Goal: Task Accomplishment & Management: Manage account settings

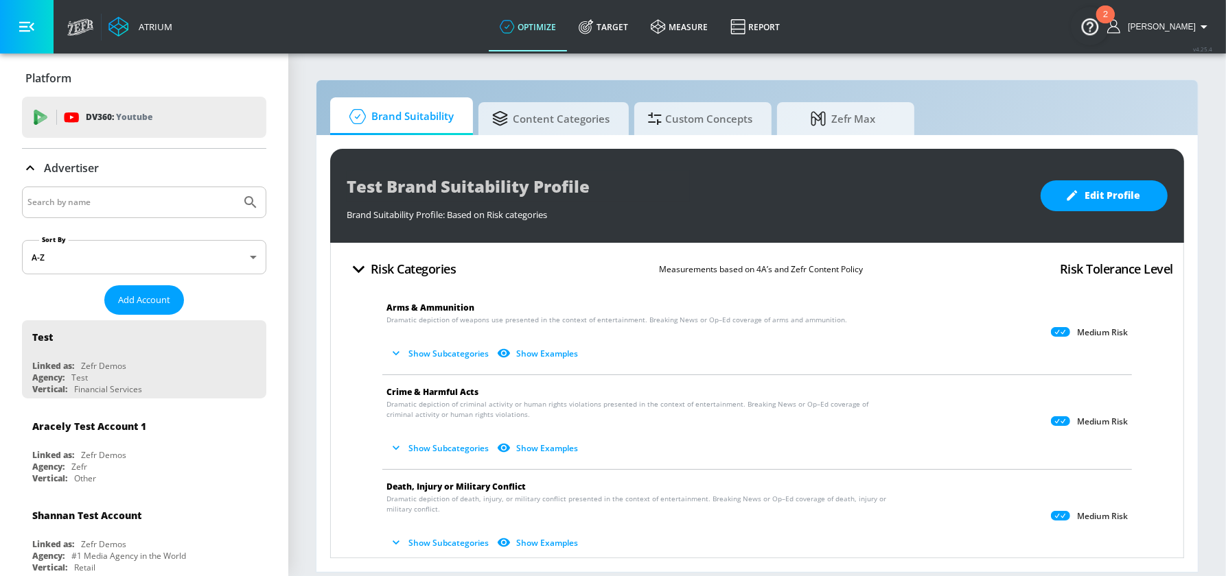
click at [118, 198] on input "Search by name" at bounding box center [131, 203] width 208 height 18
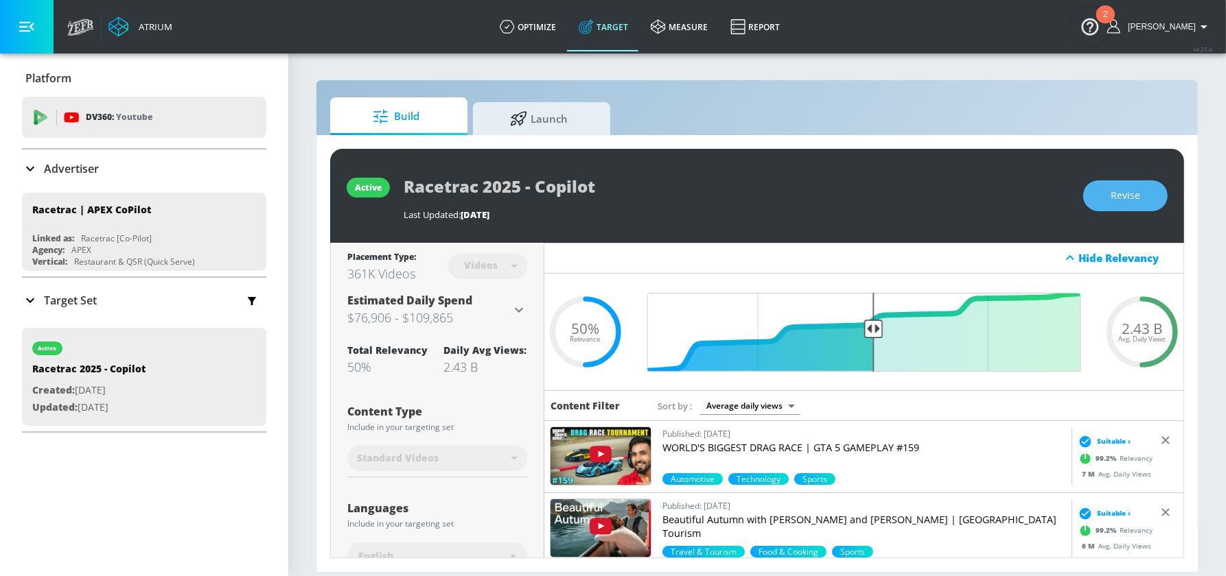
click at [1123, 194] on span "Revise" at bounding box center [1125, 195] width 30 height 17
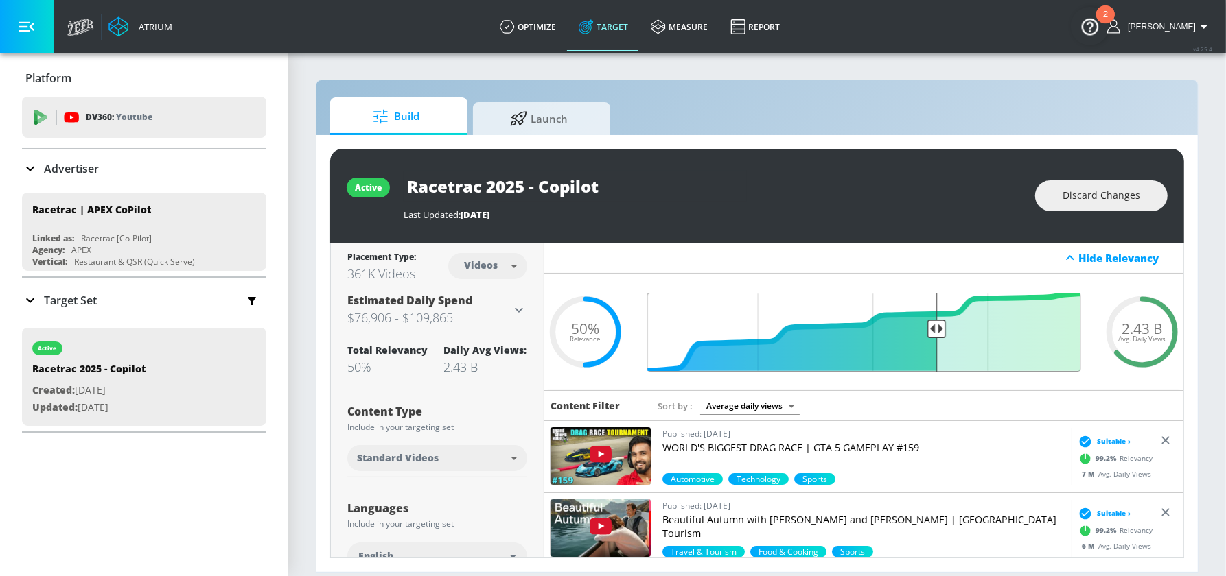
click at [939, 325] on input "Final Threshold" at bounding box center [863, 332] width 447 height 79
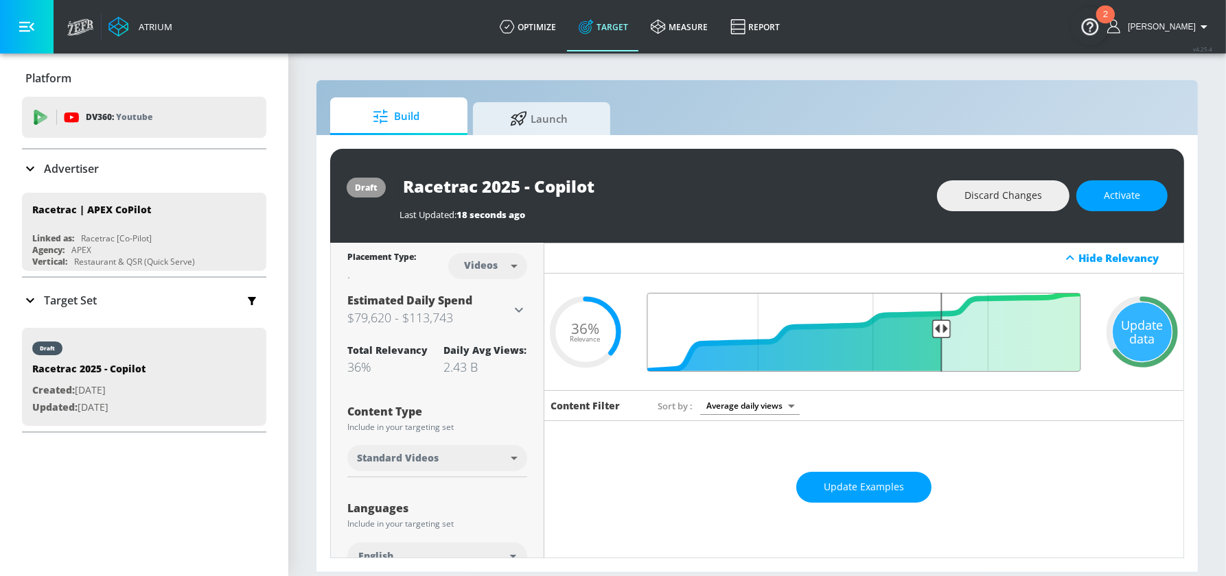
type input "0.35"
click at [939, 329] on input "Final Threshold" at bounding box center [863, 332] width 447 height 79
click at [1144, 332] on div "Update data" at bounding box center [1141, 332] width 59 height 59
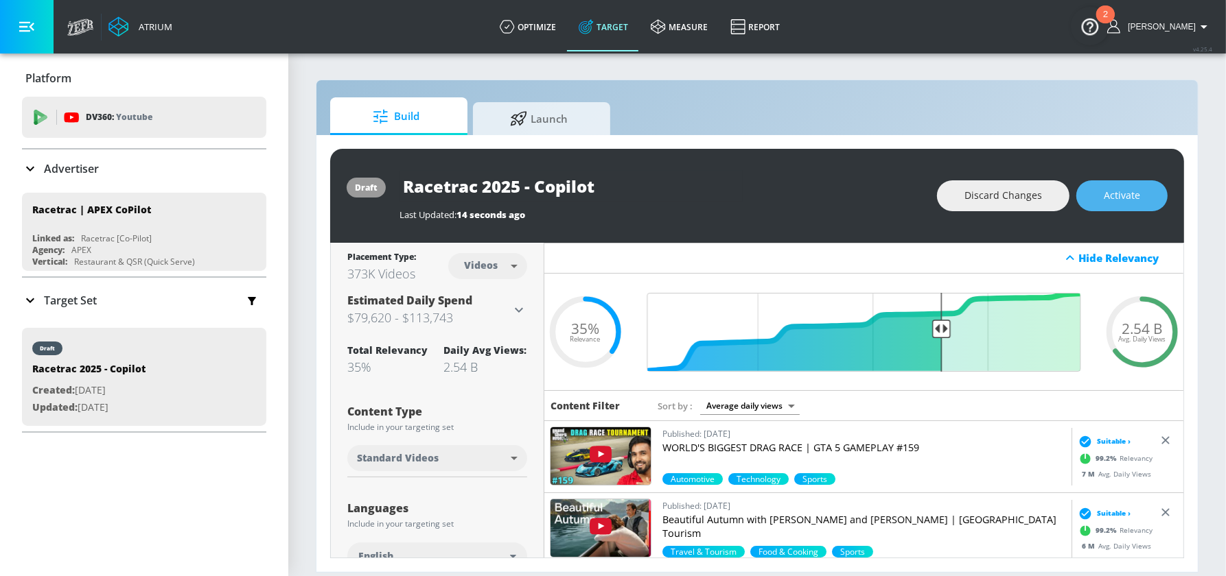
click at [1130, 196] on span "Activate" at bounding box center [1121, 195] width 36 height 17
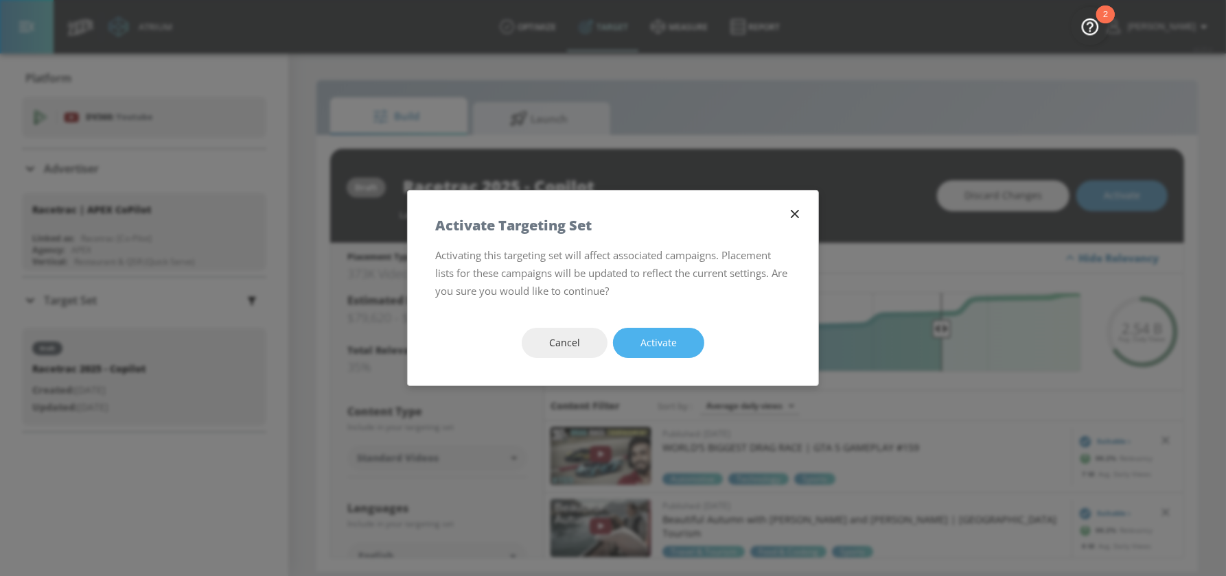
click at [651, 350] on span "Activate" at bounding box center [658, 343] width 36 height 17
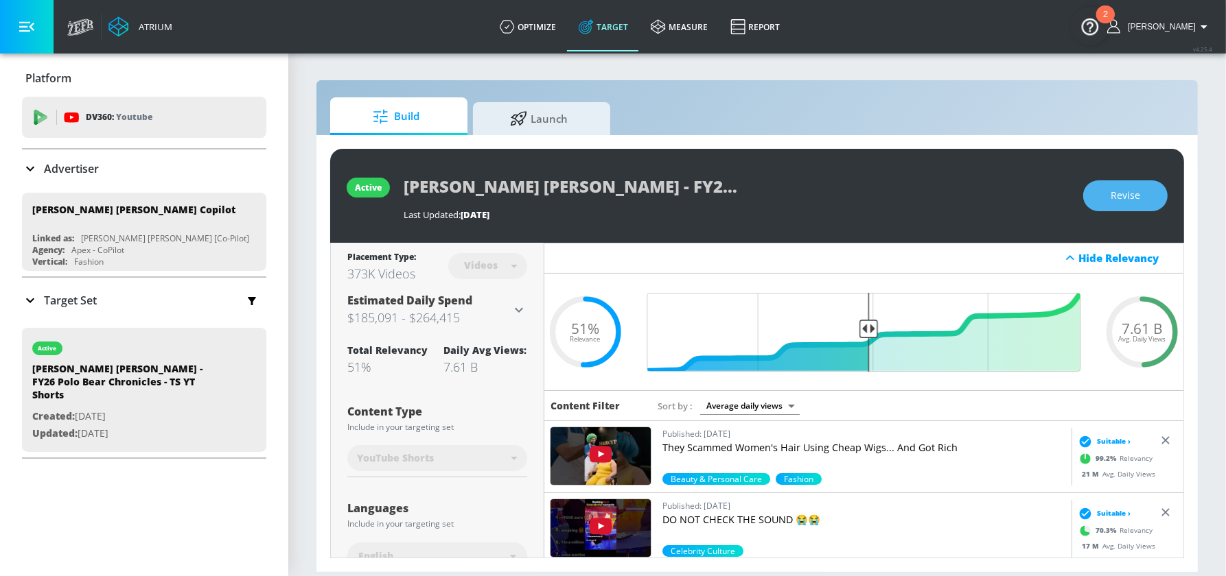
click at [1127, 193] on span "Revise" at bounding box center [1125, 195] width 30 height 17
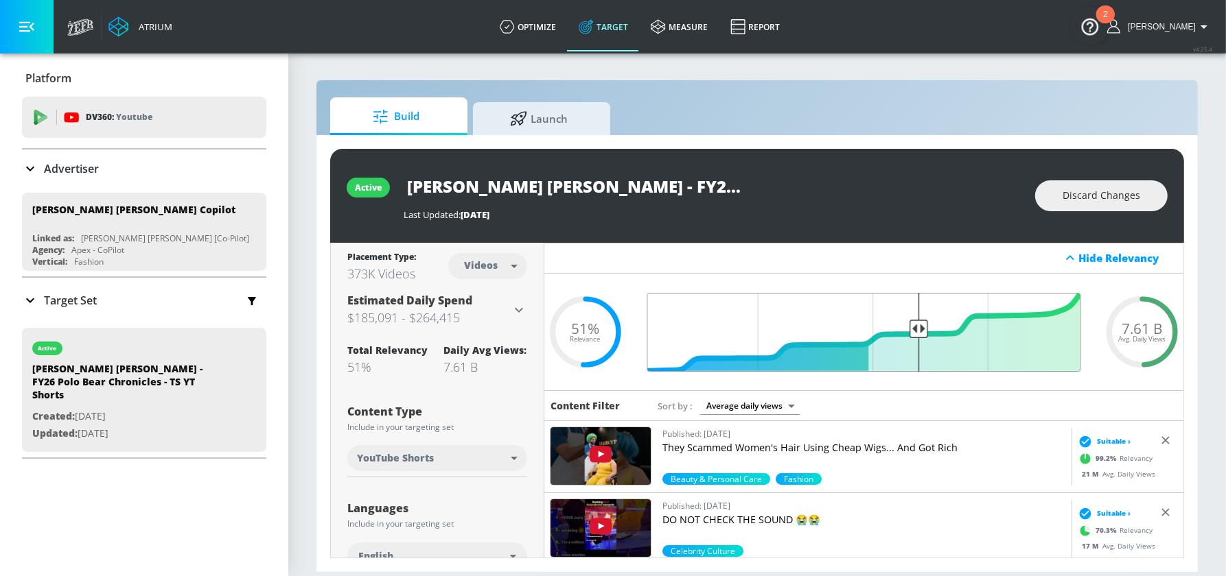
type input "0.4"
click at [919, 333] on input "Final Threshold" at bounding box center [863, 332] width 447 height 79
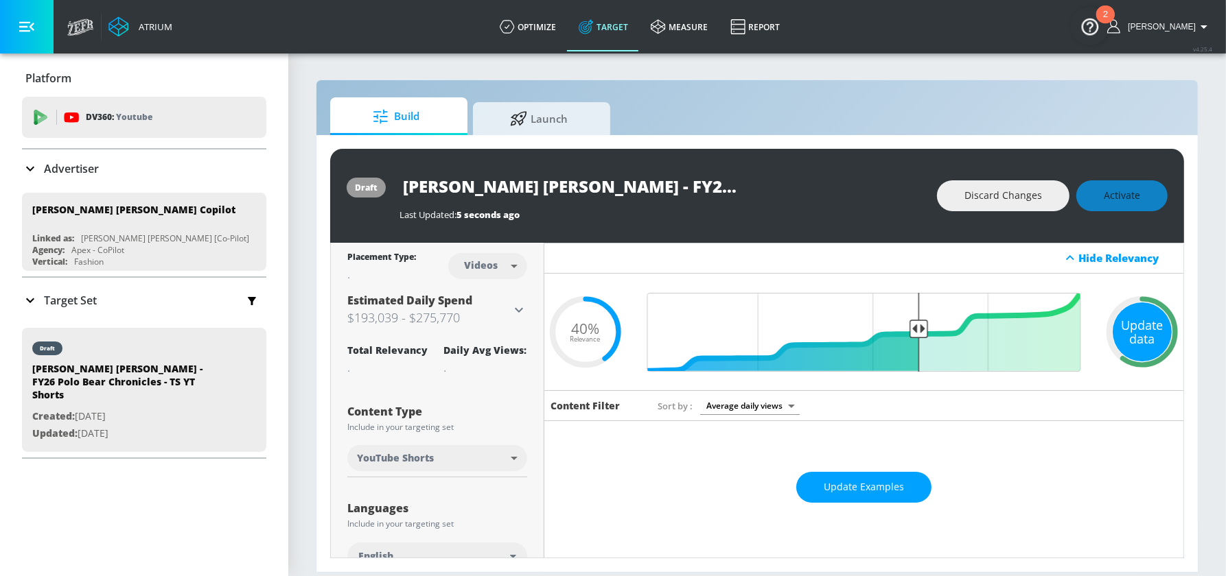
click at [1151, 340] on div "Update data" at bounding box center [1141, 332] width 59 height 59
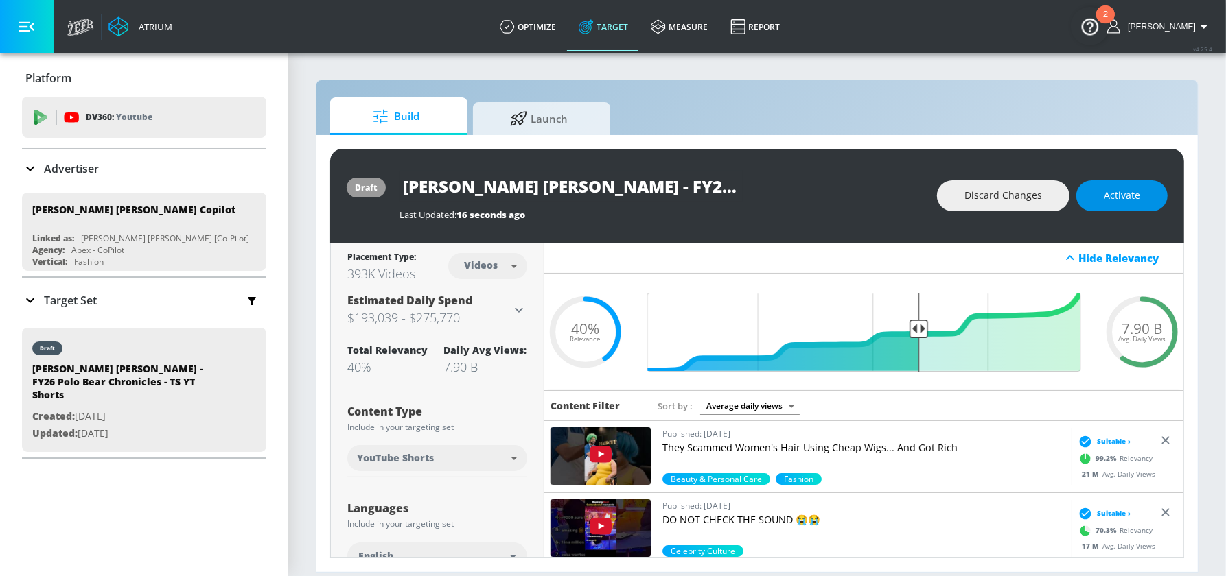
click at [1139, 194] on span "Activate" at bounding box center [1121, 195] width 36 height 17
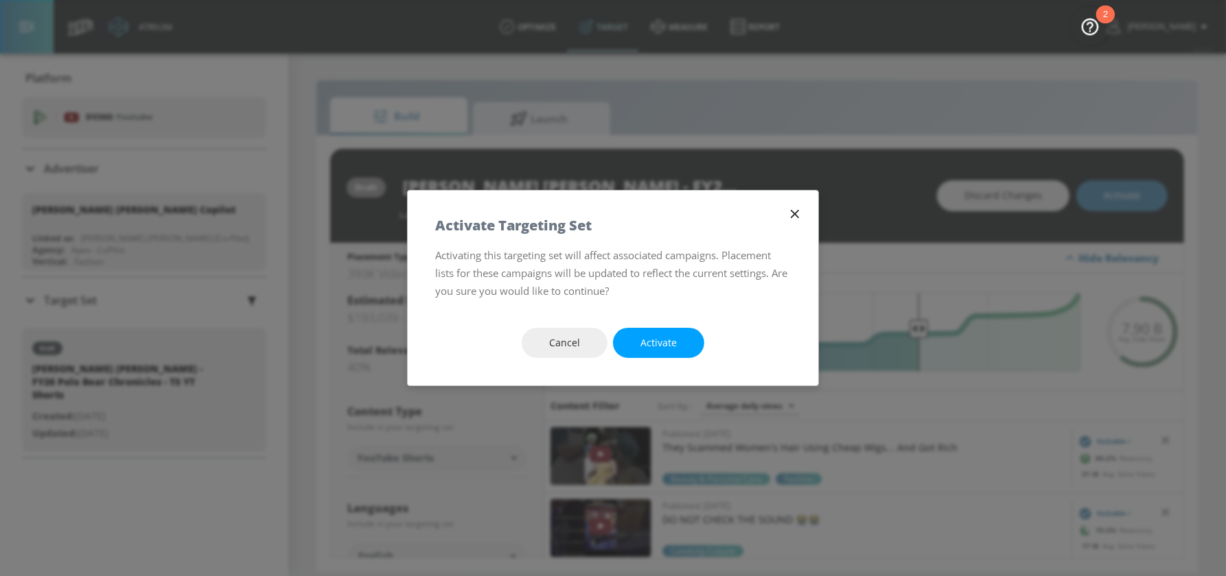
click at [662, 362] on div "Cancel Activate" at bounding box center [613, 344] width 410 height 86
click at [644, 344] on span "Activate" at bounding box center [658, 343] width 36 height 17
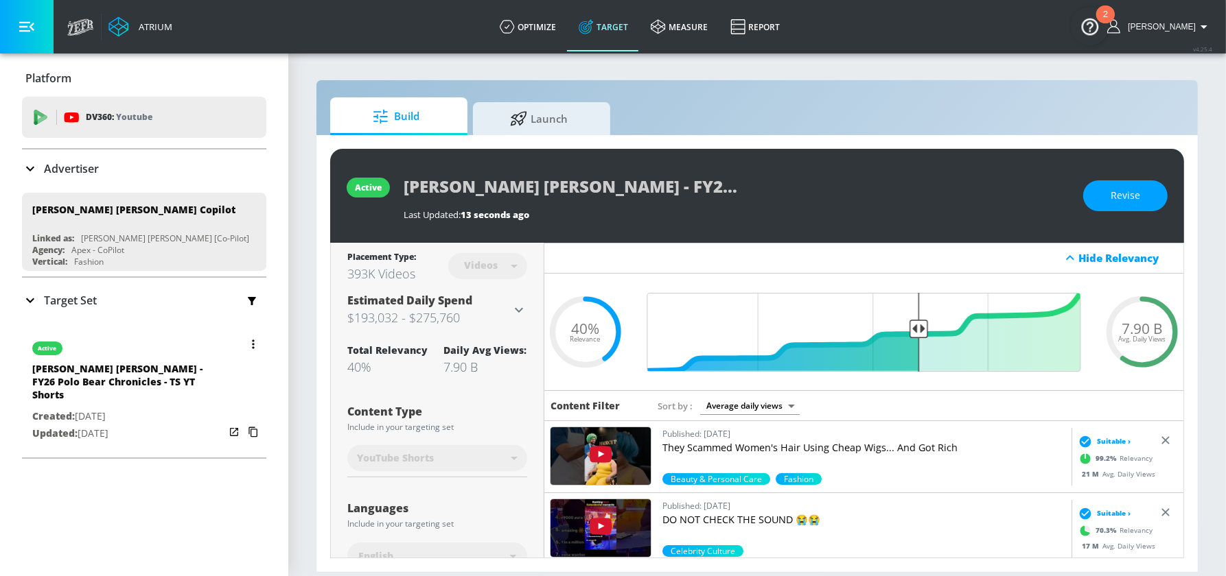
click at [252, 340] on icon "button" at bounding box center [253, 345] width 3 height 10
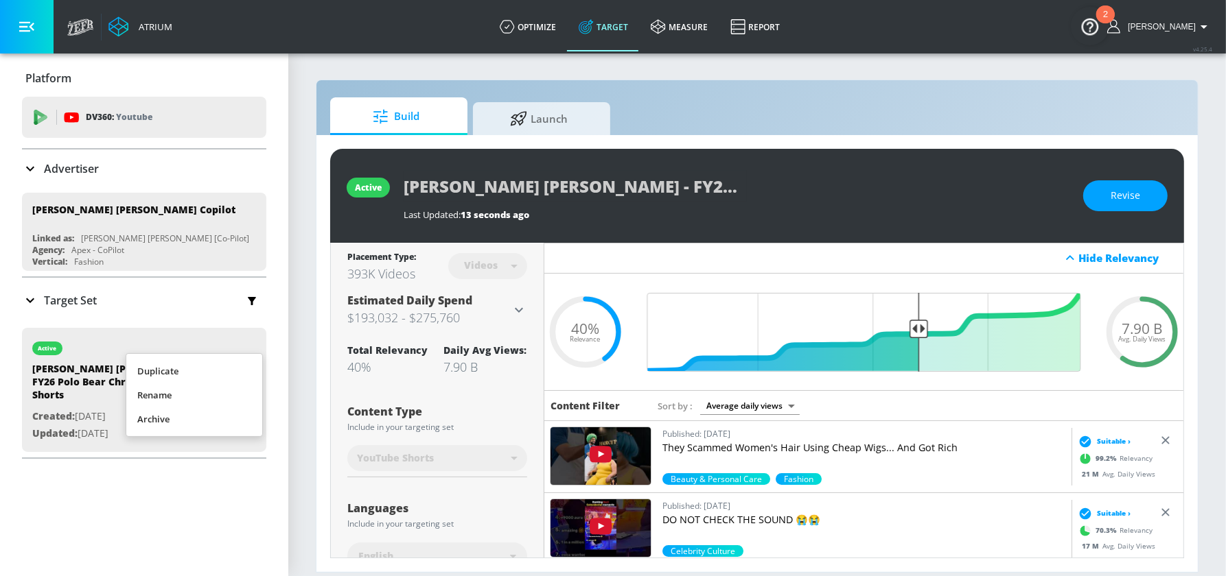
click at [161, 303] on div at bounding box center [613, 288] width 1226 height 576
click at [32, 296] on icon at bounding box center [30, 300] width 16 height 16
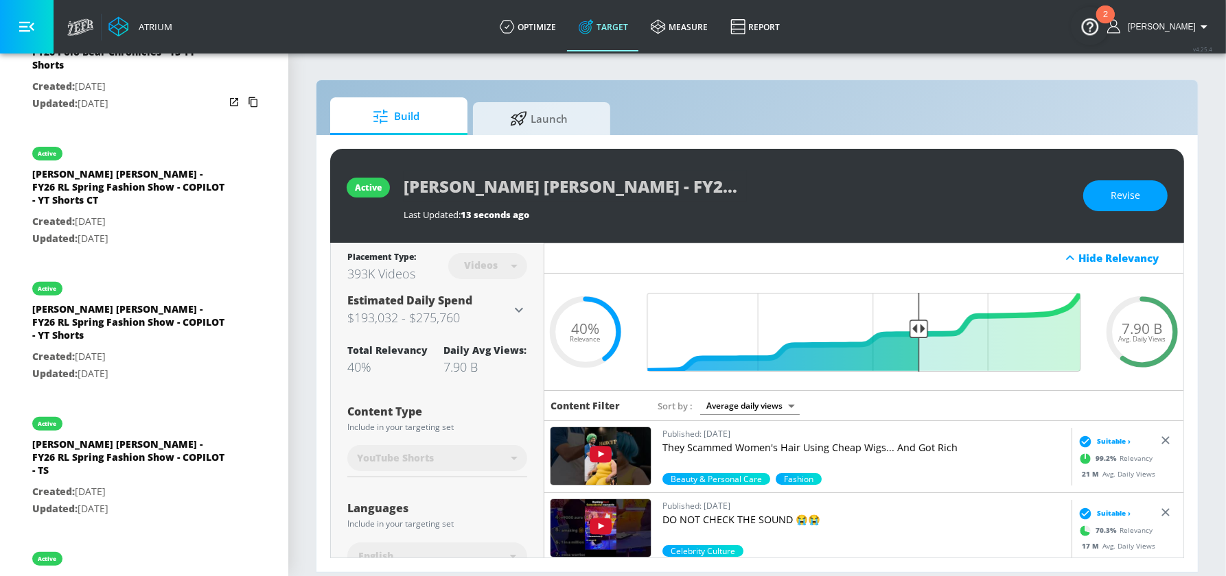
scroll to position [187, 0]
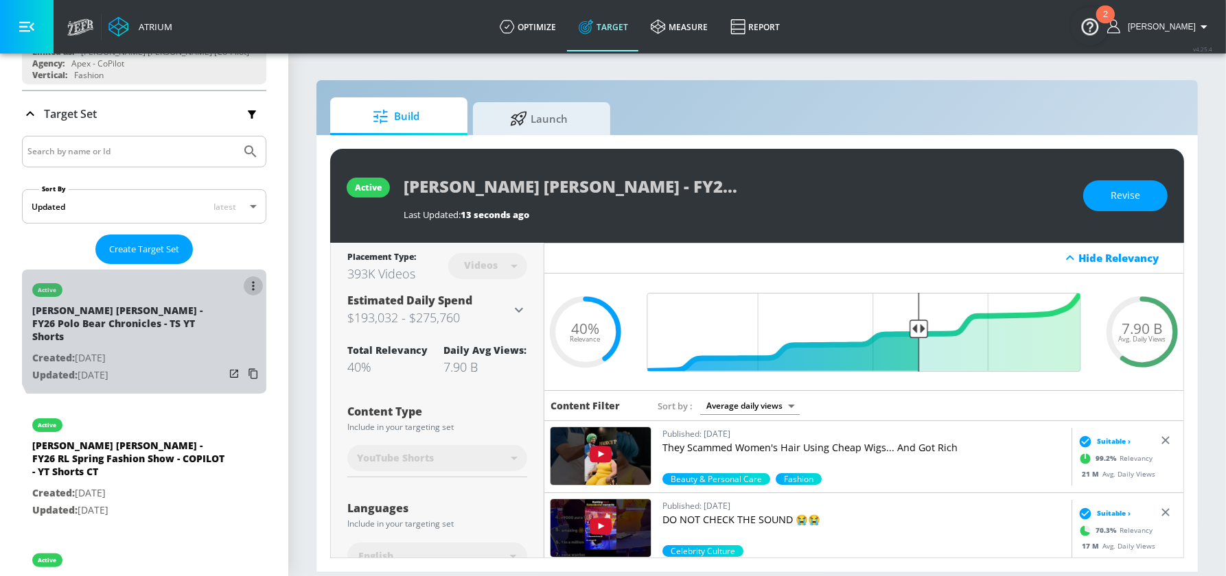
click at [255, 279] on button "list of Target Set" at bounding box center [253, 286] width 19 height 19
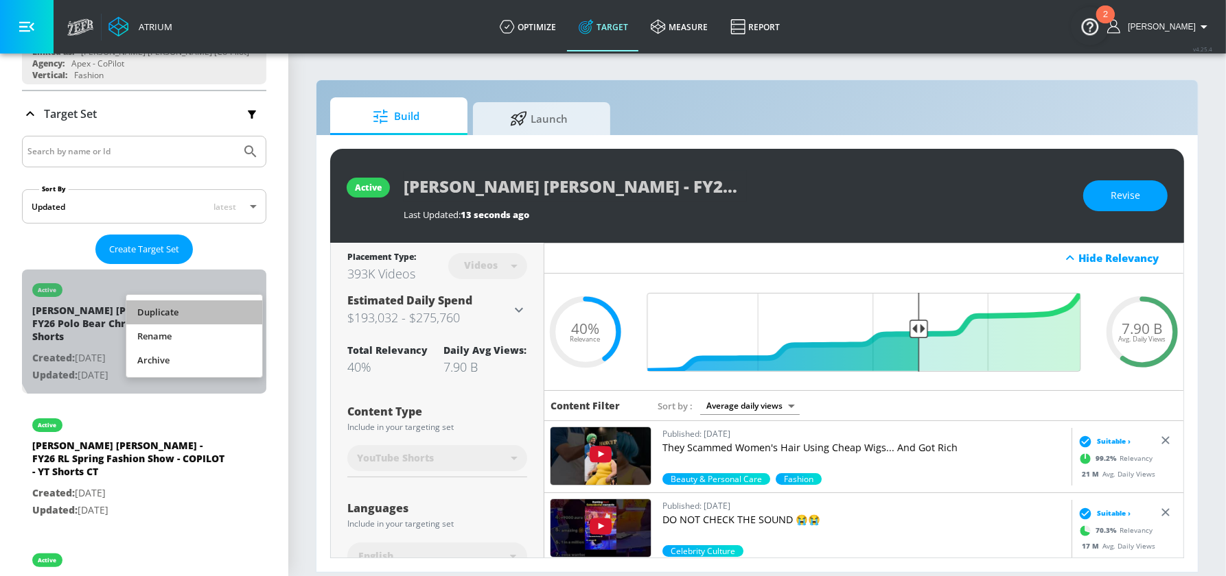
click at [159, 315] on li "Duplicate" at bounding box center [194, 313] width 136 height 24
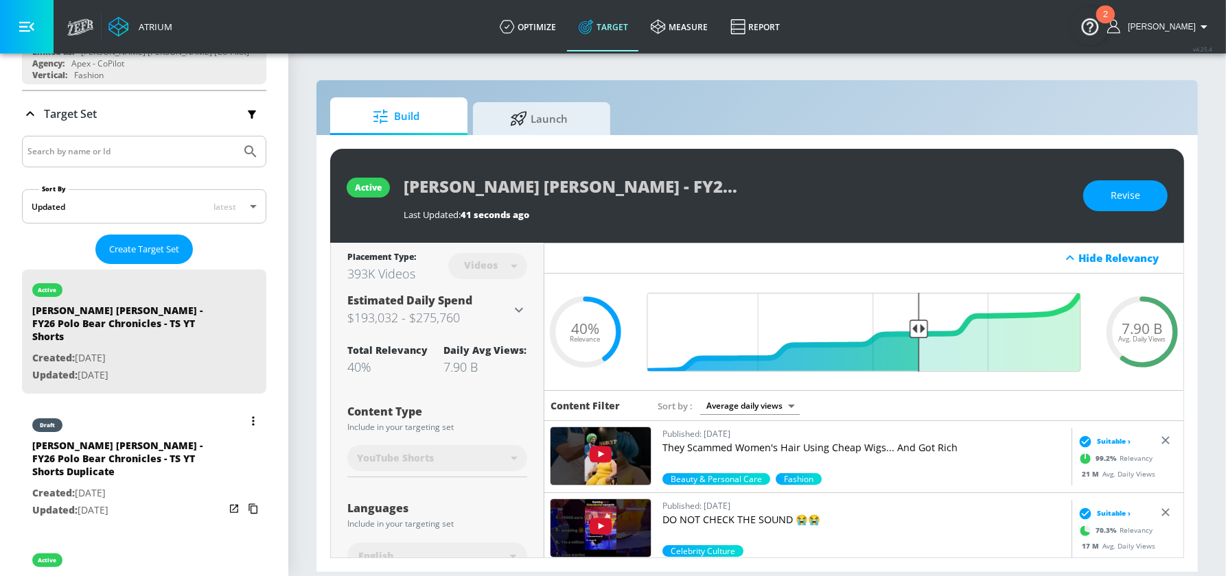
click at [147, 453] on div "Ralph Lauren - FY26 Polo Bear Chronicles - TS YT Shorts Duplicate" at bounding box center [128, 462] width 192 height 46
type input "Ralph Lauren - FY26 Polo Bear Chronicles - TS YT Shorts Duplicate"
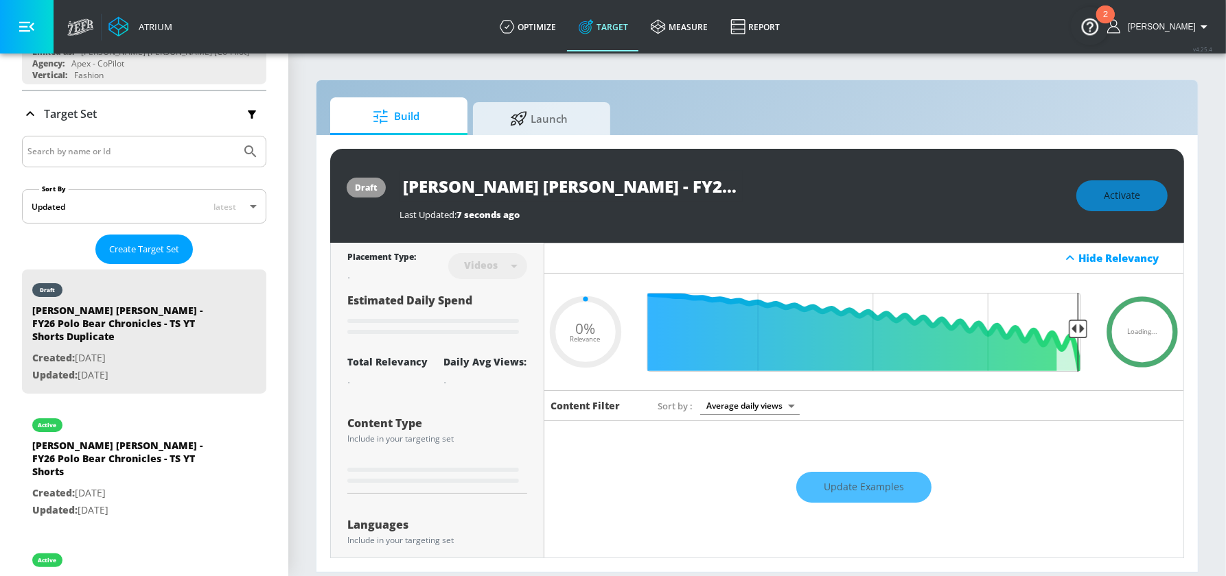
type input "0.4"
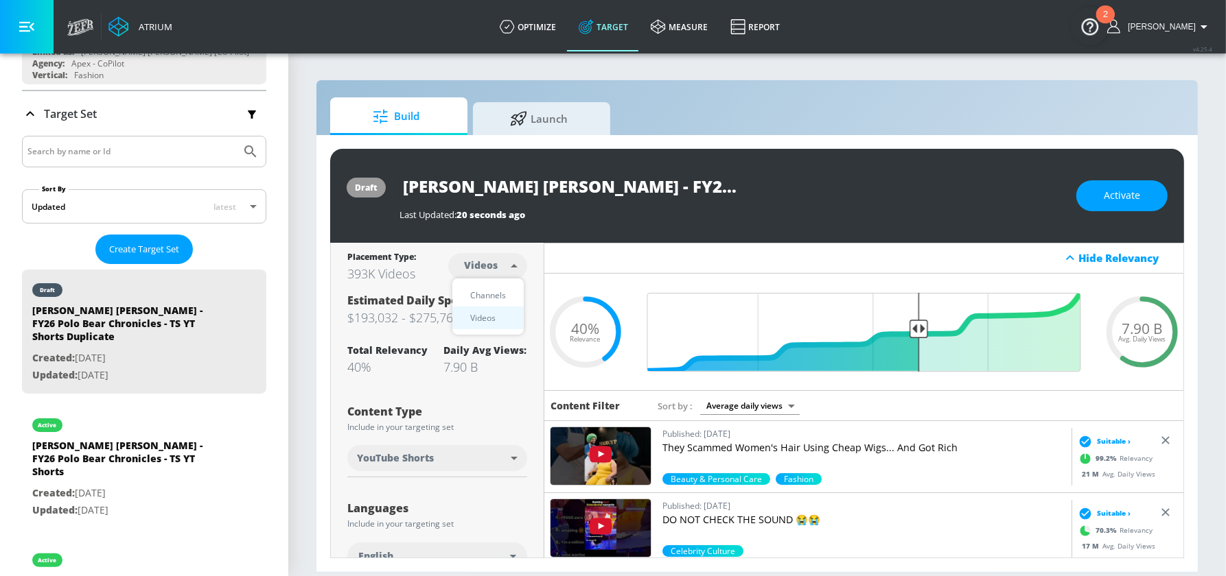
click at [496, 255] on body "Atrium optimize Target measure Report optimize Target measure Report v 4.25.4 S…" at bounding box center [613, 288] width 1226 height 576
click at [499, 290] on div "Channels" at bounding box center [487, 295] width 49 height 14
type input "channels"
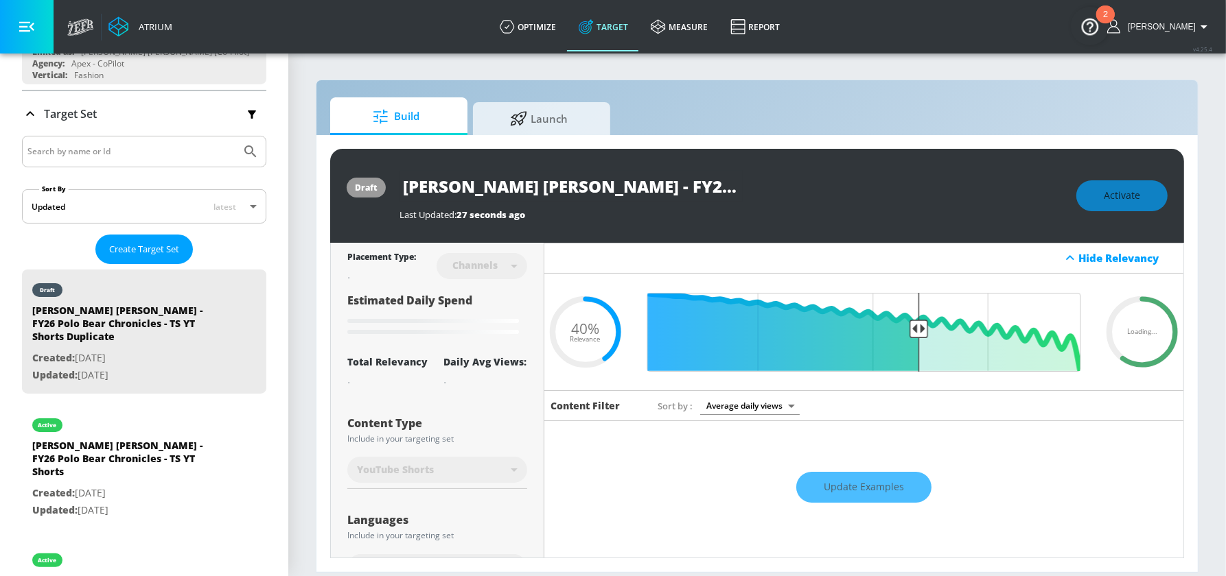
click at [651, 187] on input "Ralph Lauren - FY26 Polo Bear Chronicles - TS YT Shorts Duplicate" at bounding box center [570, 186] width 343 height 31
drag, startPoint x: 646, startPoint y: 187, endPoint x: 1046, endPoint y: 191, distance: 400.1
click at [1046, 191] on div "Ralph Lauren - FY26 Polo Bear Chronicles - TS YT Shorts Duplicate" at bounding box center [730, 186] width 663 height 31
click at [581, 181] on input "Ralph Lauren - FY26 Polo Bear Chronicles - TS YT Shorts Duplicate" at bounding box center [570, 186] width 343 height 31
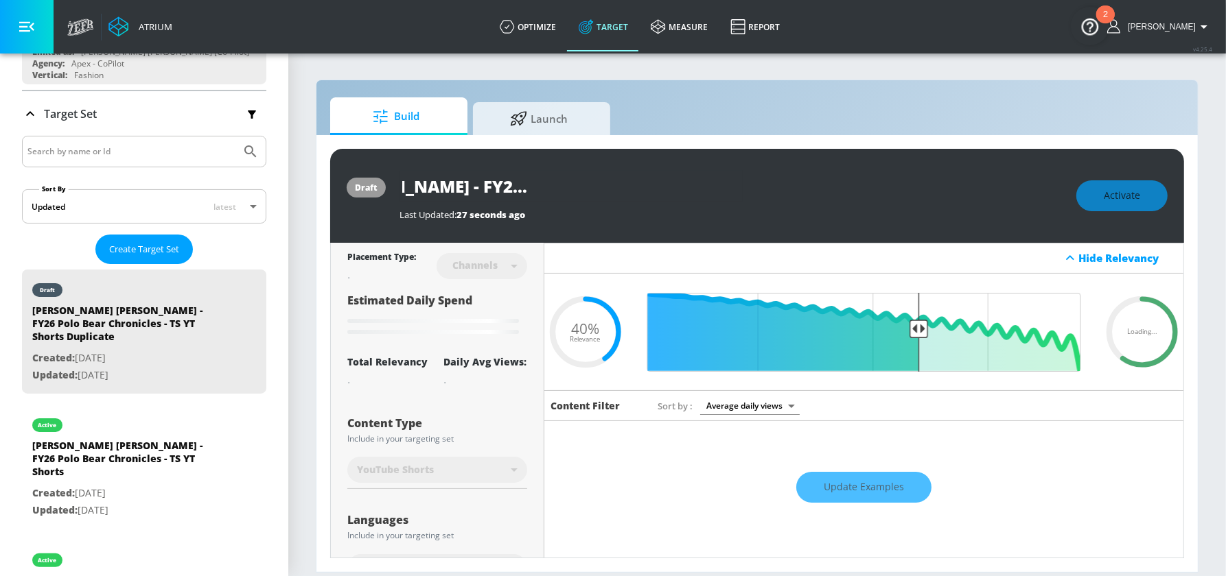
click at [560, 187] on input "Ralph Lauren - FY26 Polo Bear Chronicles - TS YT Shorts Duplicate" at bounding box center [570, 186] width 343 height 31
drag, startPoint x: 663, startPoint y: 184, endPoint x: 1053, endPoint y: 185, distance: 390.5
click at [1053, 185] on div "Ralph Lauren - FY26 Polo Bear Chronicles - CH YT Shorts Duplicate" at bounding box center [730, 186] width 663 height 31
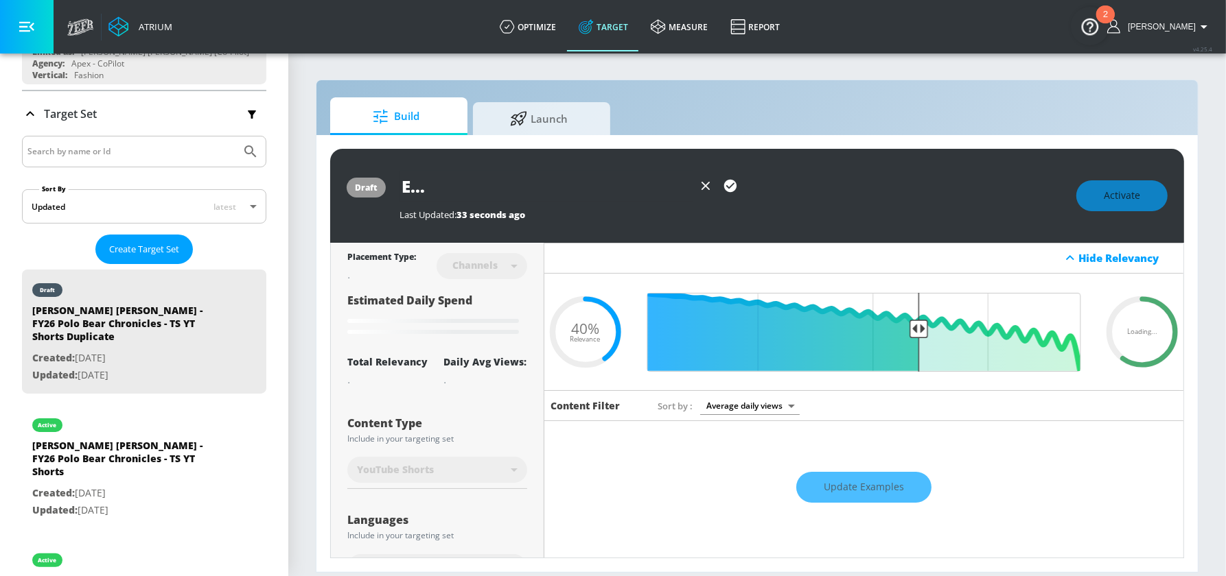
type input "Ralph Lauren - FY26 Polo Bear Chronicles - CH YT Shorts"
type input "standard"
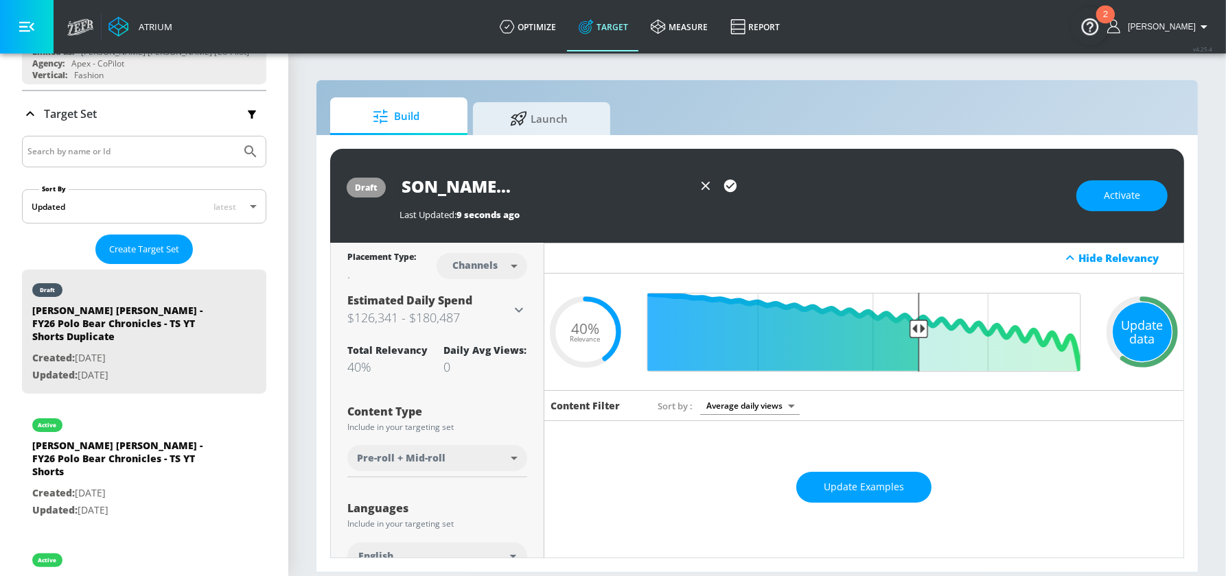
click at [1128, 326] on div "Update data" at bounding box center [1141, 332] width 59 height 59
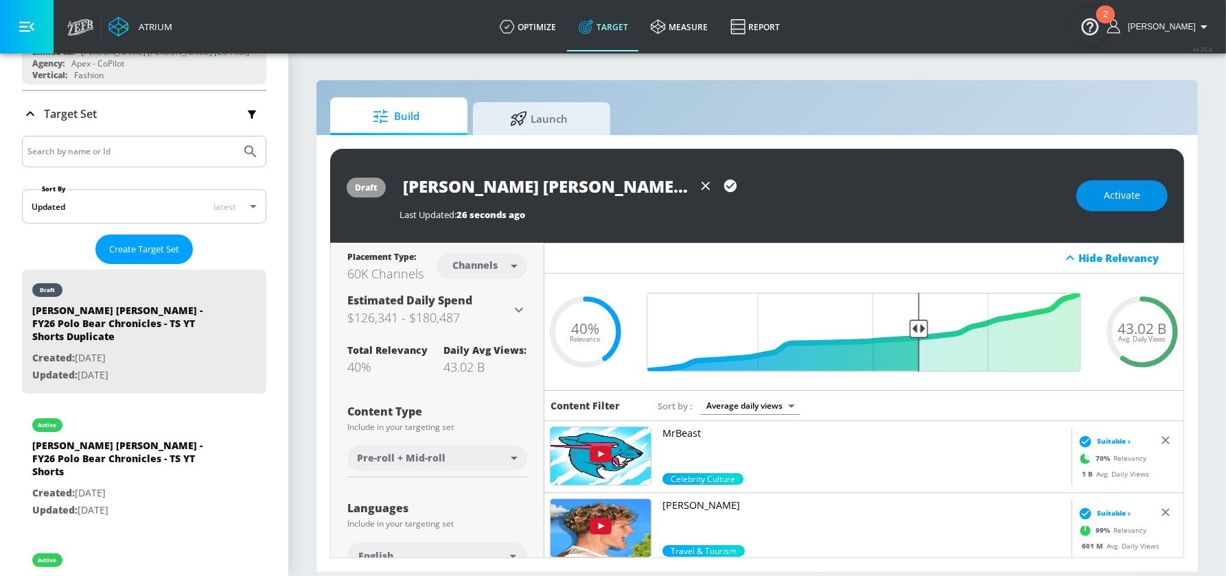
click at [1101, 203] on button "Activate" at bounding box center [1121, 195] width 91 height 31
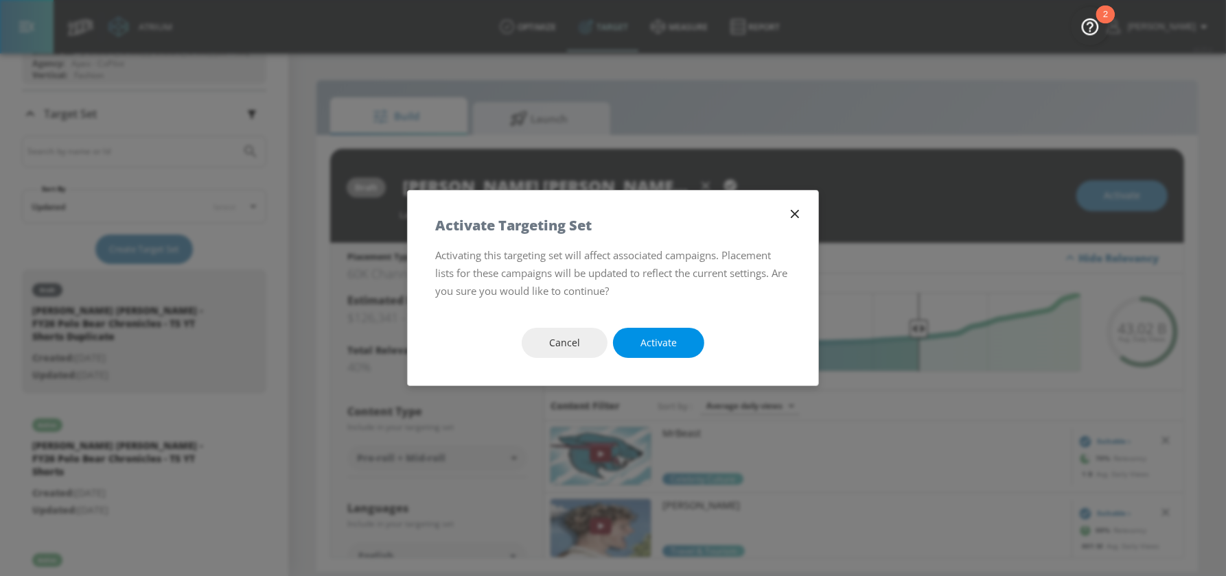
click at [662, 347] on span "Activate" at bounding box center [658, 343] width 36 height 17
type input "Ralph Lauren - FY26 Polo Bear Chronicles - TS YT Shorts Duplicate"
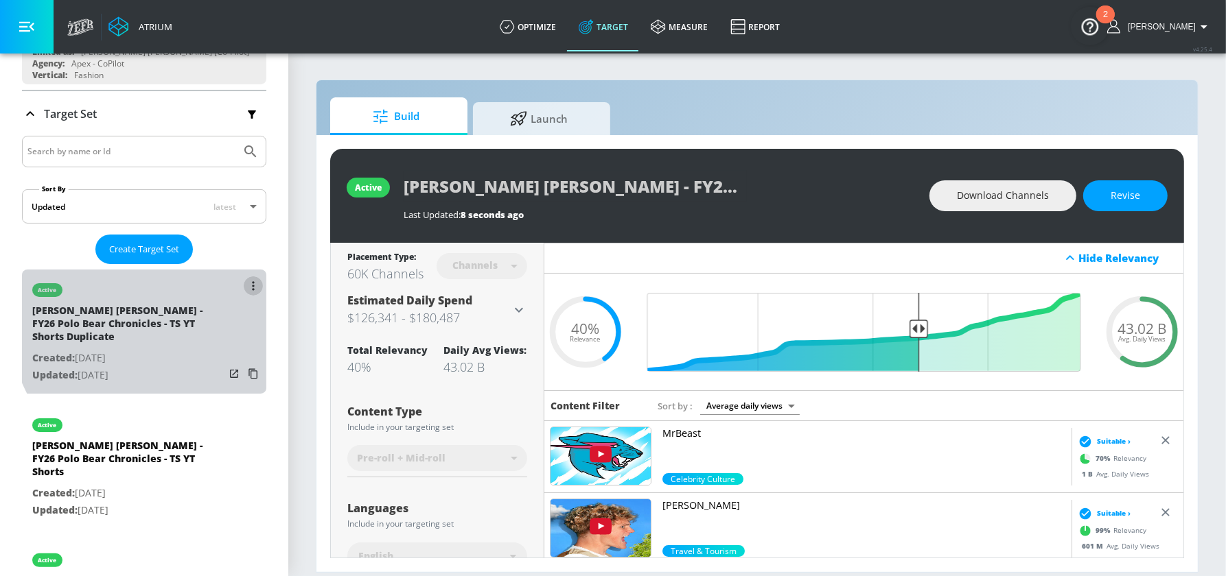
click at [252, 281] on icon "list of Target Set" at bounding box center [253, 285] width 2 height 9
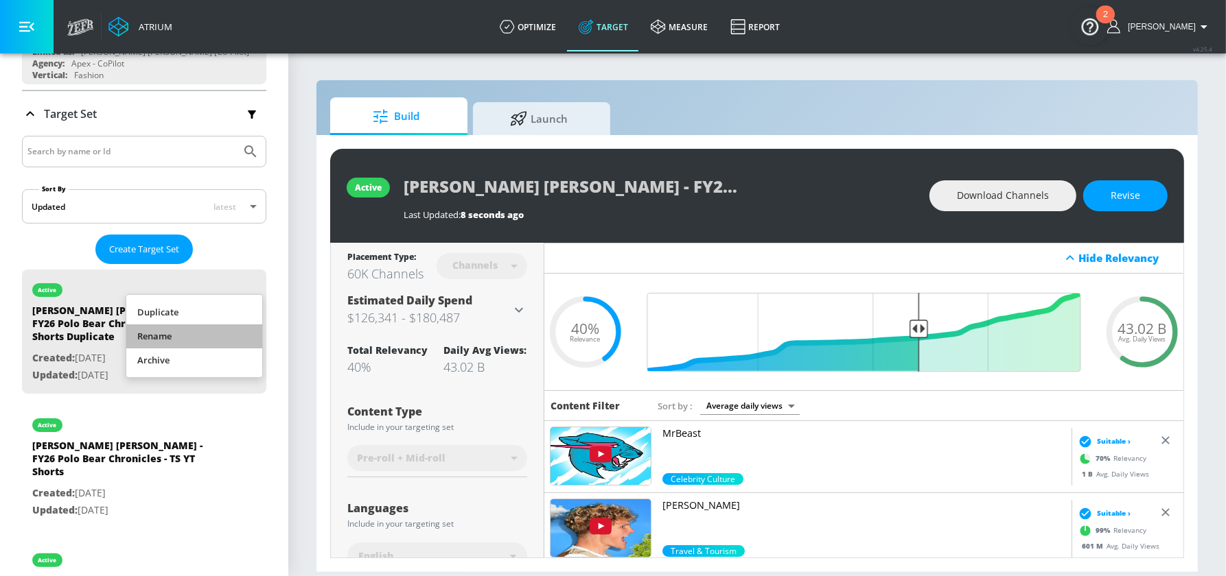
click at [193, 330] on li "Rename" at bounding box center [194, 337] width 136 height 24
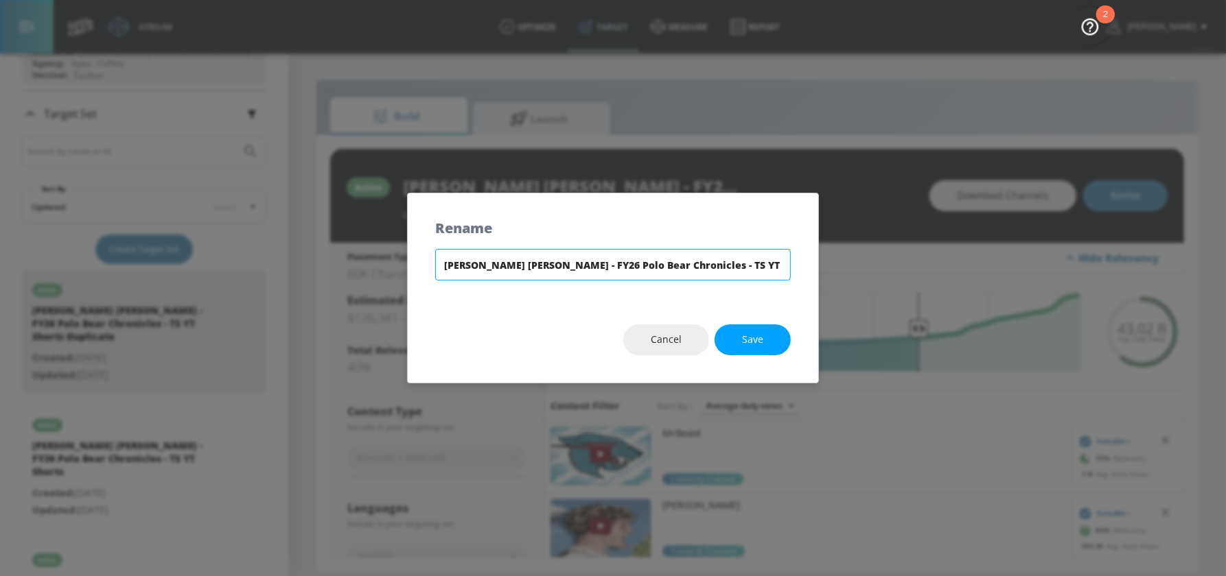
click at [655, 260] on input "Ralph Lauren - FY26 Polo Bear Chronicles - TS YT Shorts Duplicate" at bounding box center [612, 265] width 355 height 32
drag, startPoint x: 713, startPoint y: 264, endPoint x: 954, endPoint y: 268, distance: 240.9
click at [954, 268] on div "Rename Ralph Lauren - FY26 Polo Bear Chronicles - CH YT Shorts Duplicate Cancel…" at bounding box center [613, 288] width 1226 height 576
type input "Ralph Lauren - FY26 Polo Bear Chronicles - CH YT Shorts"
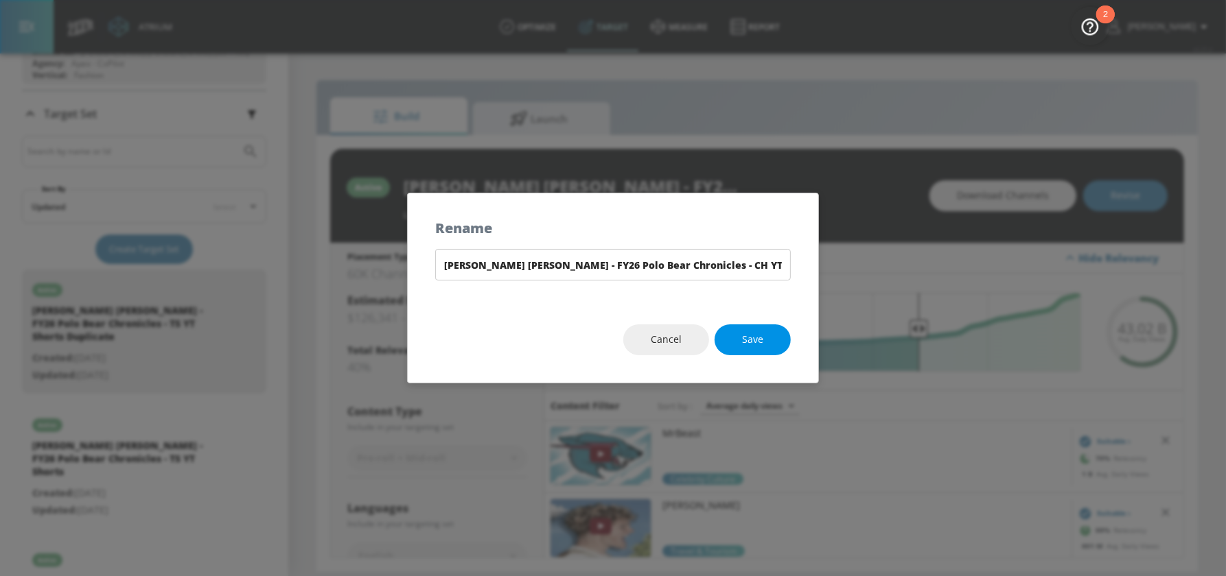
click at [732, 346] on button "Save" at bounding box center [752, 340] width 76 height 31
type input "Ralph Lauren - FY26 Polo Bear Chronicles - CH YT Shorts"
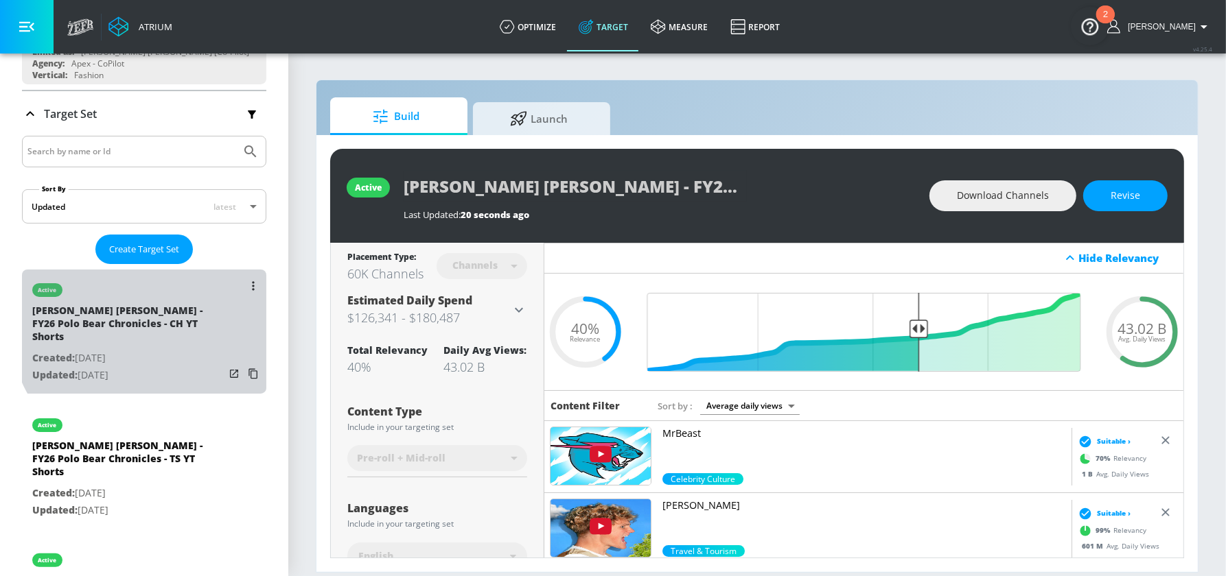
drag, startPoint x: 161, startPoint y: 318, endPoint x: 25, endPoint y: 309, distance: 136.2
click at [25, 309] on div "active Ralph Lauren - FY26 Polo Bear Chronicles - CH YT Shorts Created: Sep. 16…" at bounding box center [144, 332] width 244 height 124
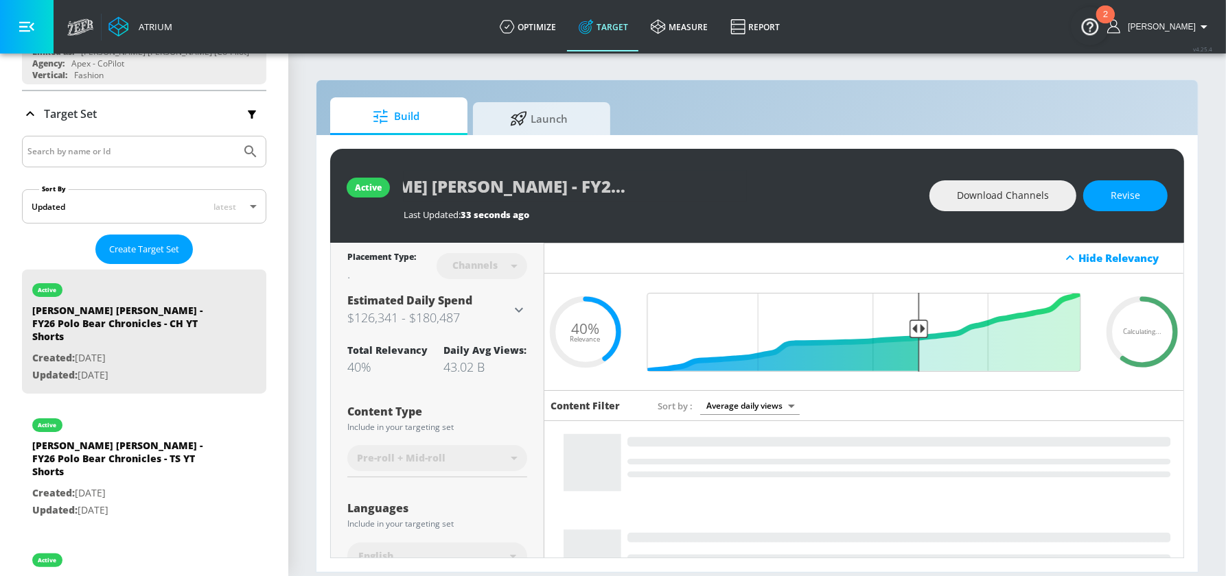
scroll to position [0, 124]
click at [868, 193] on div "Ralph Lauren - FY26 Polo Bear Chronicles - CH YT Shorts" at bounding box center [659, 186] width 512 height 31
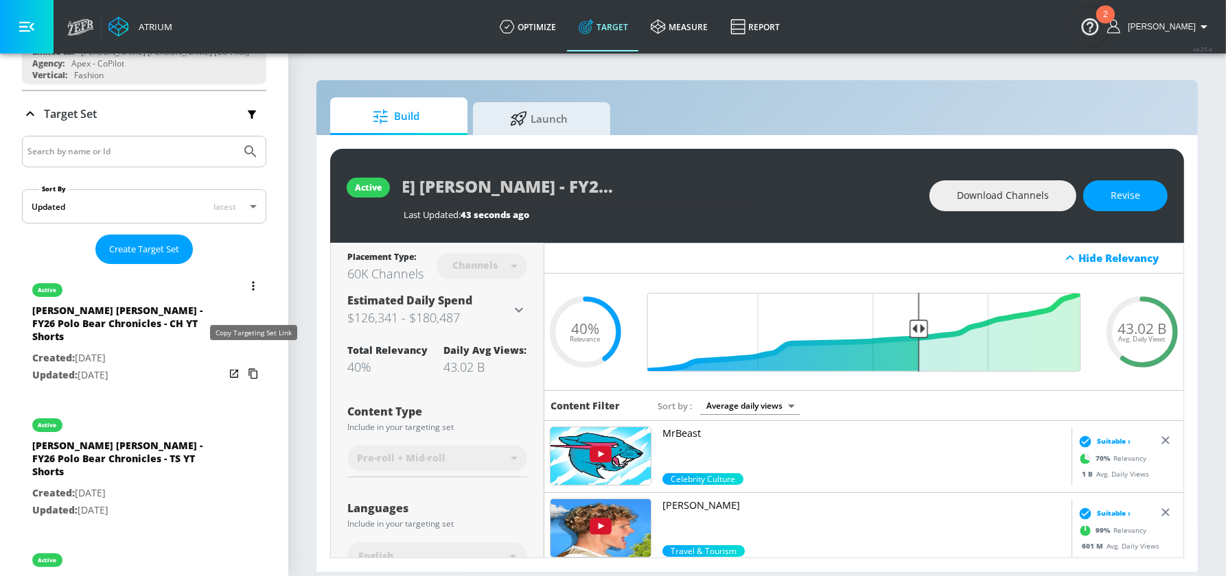
click at [250, 369] on icon "list of Target Set" at bounding box center [252, 374] width 9 height 10
